Goal: Information Seeking & Learning: Check status

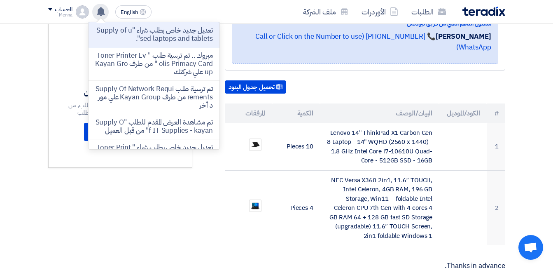
click at [114, 36] on p "تعديل جديد خاص بطلب شراء "Supply of used laptops and tablets"." at bounding box center [154, 34] width 118 height 16
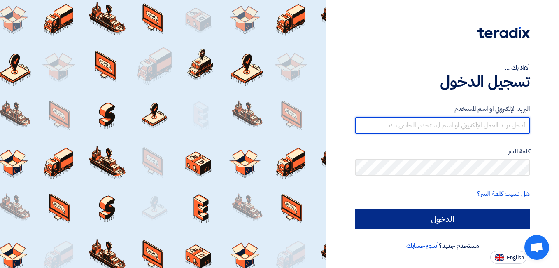
type input "[DOMAIN_NAME][EMAIL_ADDRESS][DOMAIN_NAME]"
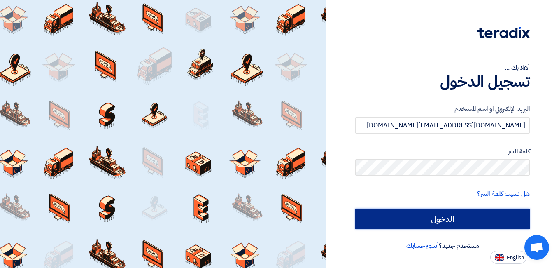
click at [409, 217] on input "الدخول" at bounding box center [443, 218] width 175 height 21
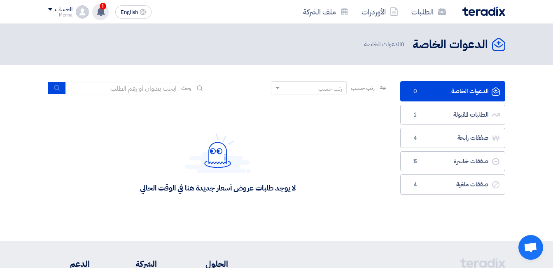
click at [102, 9] on span "1" at bounding box center [103, 6] width 7 height 7
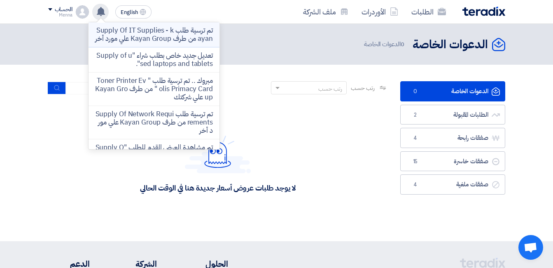
click at [118, 39] on p "تم ترسية طلب Supply Of IT Supplies - kayan من طرف Kayan Group علي مورد أخر" at bounding box center [154, 34] width 118 height 16
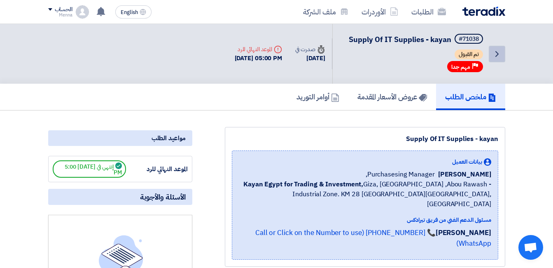
click at [497, 53] on icon "Back" at bounding box center [497, 54] width 10 height 10
